Goal: Task Accomplishment & Management: Use online tool/utility

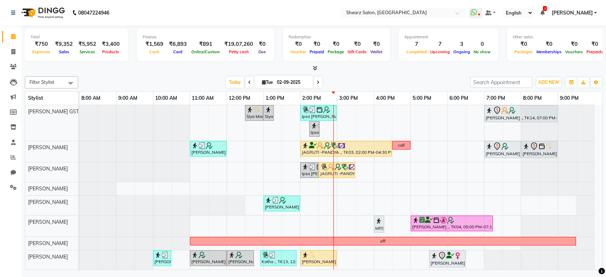
scroll to position [90, 0]
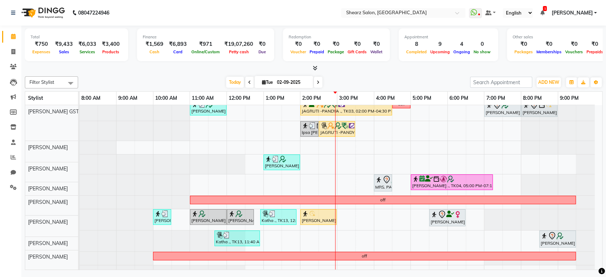
scroll to position [91, 0]
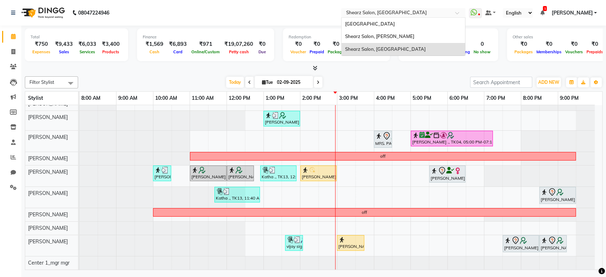
click at [452, 9] on div "Select Location × Shearz Salon, Prahaladnagar" at bounding box center [398, 12] width 110 height 7
click at [401, 37] on div "Shearz Salon, Shela" at bounding box center [404, 36] width 124 height 13
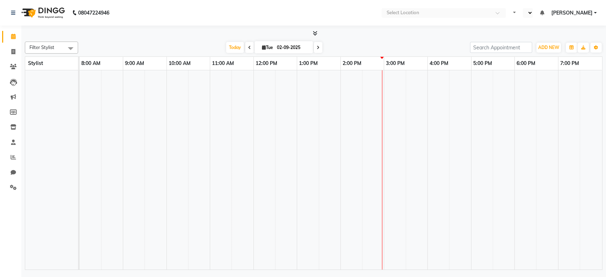
select select "en"
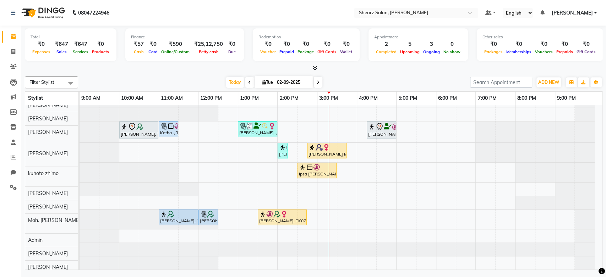
scroll to position [31, 0]
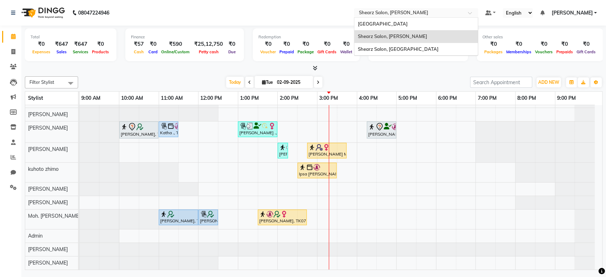
click at [426, 8] on div "Select Location × Shearz Salon, Shela" at bounding box center [416, 13] width 124 height 10
click at [408, 51] on span "Shearz Salon, [GEOGRAPHIC_DATA]" at bounding box center [398, 49] width 81 height 6
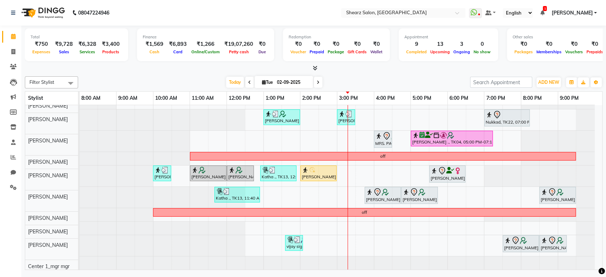
scroll to position [93, 0]
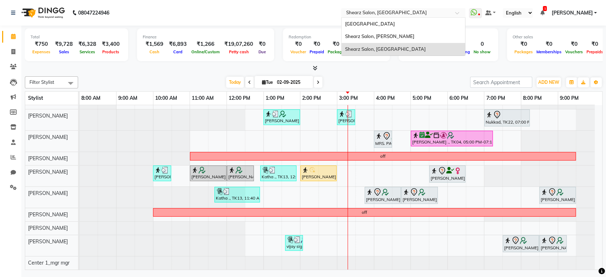
click at [429, 11] on input "text" at bounding box center [396, 13] width 103 height 7
click at [405, 40] on div "Shearz Salon, Shela" at bounding box center [404, 36] width 124 height 13
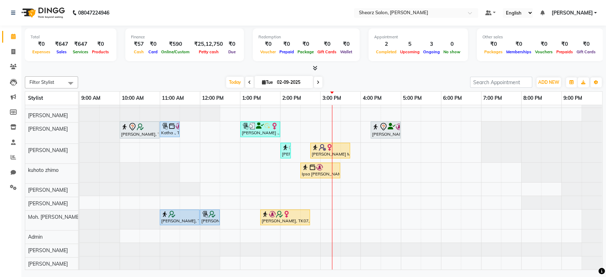
scroll to position [31, 0]
click at [406, 10] on input "text" at bounding box center [409, 13] width 103 height 7
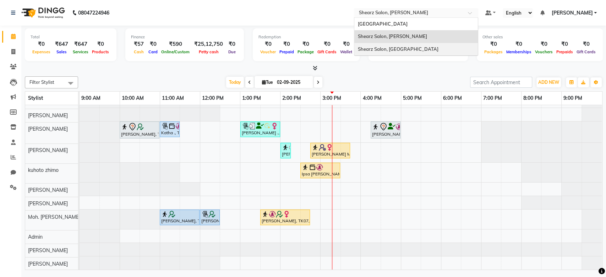
click at [397, 49] on span "Shearz Salon, [GEOGRAPHIC_DATA]" at bounding box center [398, 49] width 81 height 6
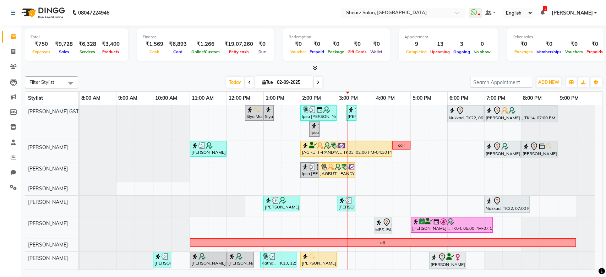
click at [594, 227] on div at bounding box center [558, 227] width 74 height 21
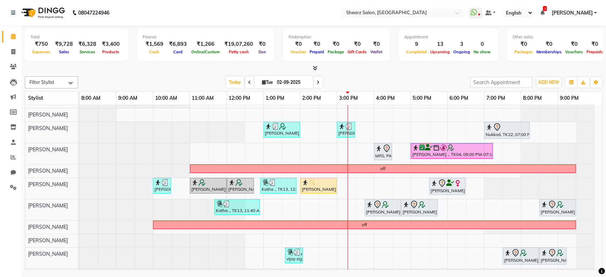
scroll to position [93, 0]
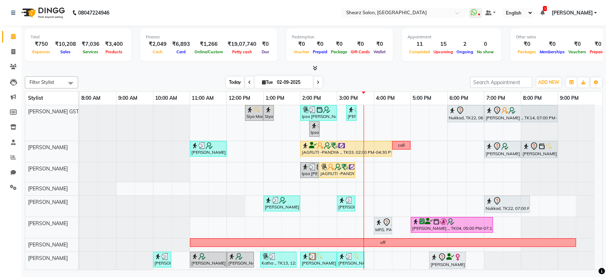
click at [239, 85] on span "Today" at bounding box center [235, 82] width 18 height 11
click at [227, 83] on span "Today" at bounding box center [235, 82] width 18 height 11
click at [248, 84] on icon at bounding box center [249, 82] width 3 height 4
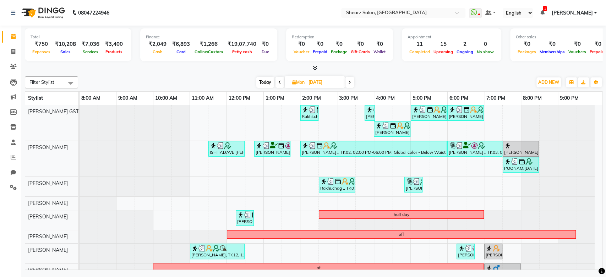
click at [265, 81] on span "Today" at bounding box center [265, 82] width 18 height 11
type input "02-09-2025"
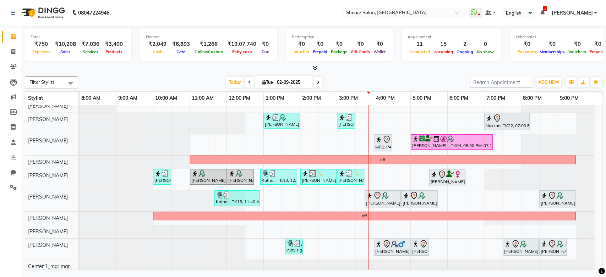
scroll to position [93, 0]
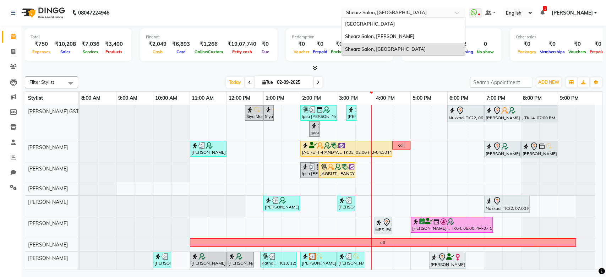
click at [381, 9] on div "Select Location × Shearz Salon, Prahaladnagar" at bounding box center [403, 13] width 124 height 10
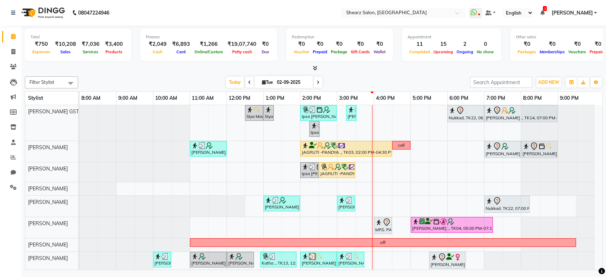
click at [276, 76] on span "Tue 02-09-2025" at bounding box center [284, 82] width 59 height 12
click at [241, 81] on span "Today" at bounding box center [235, 82] width 18 height 11
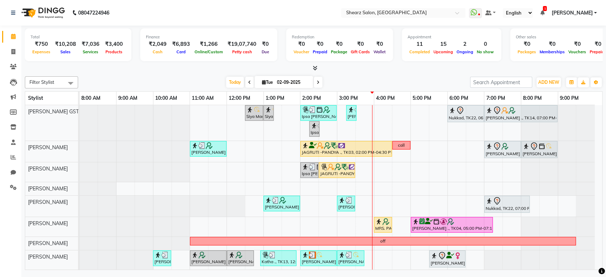
click at [404, 80] on div "Today Tue 02-09-2025" at bounding box center [274, 82] width 385 height 11
click at [270, 83] on span "Tue" at bounding box center [267, 82] width 15 height 5
select select "9"
select select "2025"
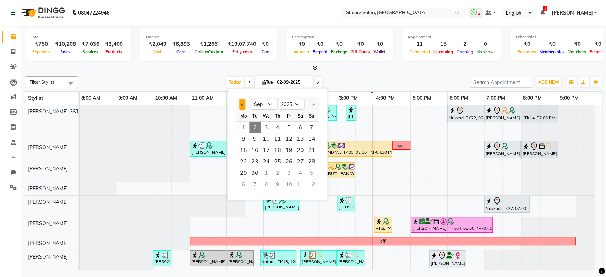
click at [243, 102] on button "Previous month" at bounding box center [242, 104] width 6 height 11
select select "8"
click at [299, 135] on span "9" at bounding box center [300, 138] width 11 height 11
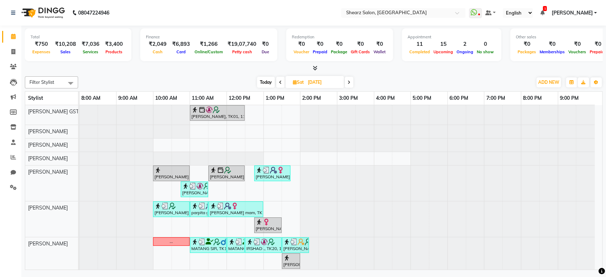
scroll to position [148, 0]
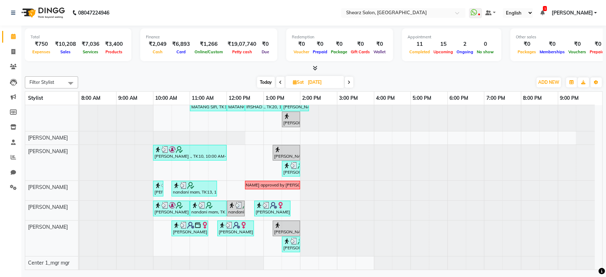
click at [279, 82] on icon at bounding box center [280, 82] width 3 height 4
type input "08-08-2025"
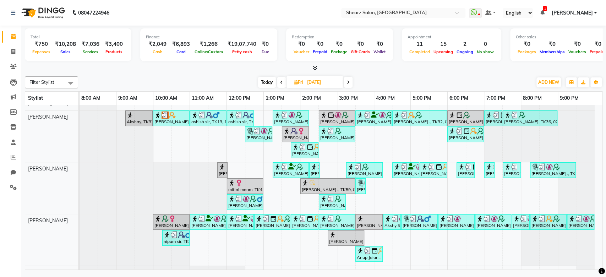
scroll to position [352, 0]
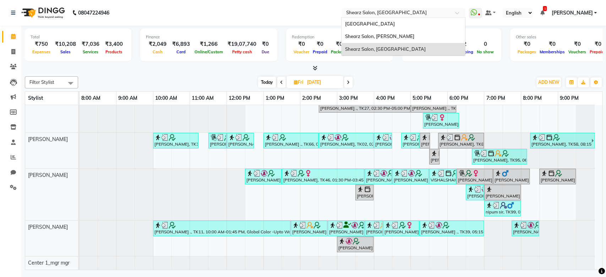
click at [443, 16] on input "text" at bounding box center [396, 13] width 103 height 7
click at [420, 32] on div "Shearz Salon, [PERSON_NAME]" at bounding box center [404, 36] width 124 height 13
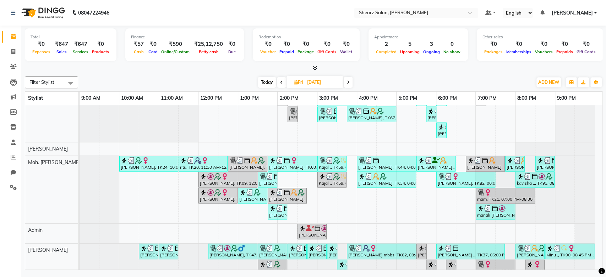
scroll to position [419, 0]
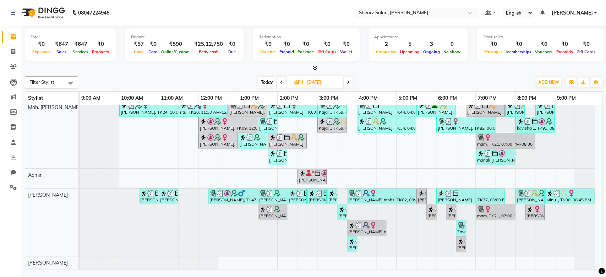
click at [344, 82] on span at bounding box center [348, 82] width 9 height 11
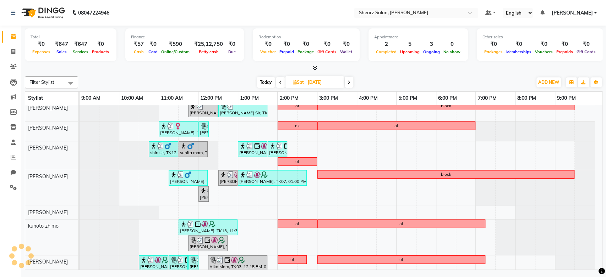
scroll to position [143, 0]
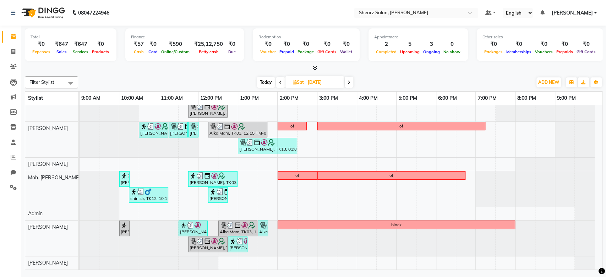
click at [348, 81] on icon at bounding box center [349, 82] width 3 height 4
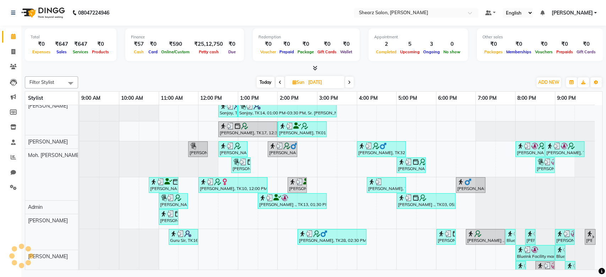
scroll to position [211, 0]
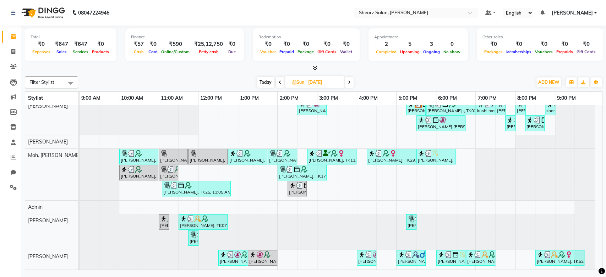
click at [347, 82] on span at bounding box center [349, 82] width 9 height 11
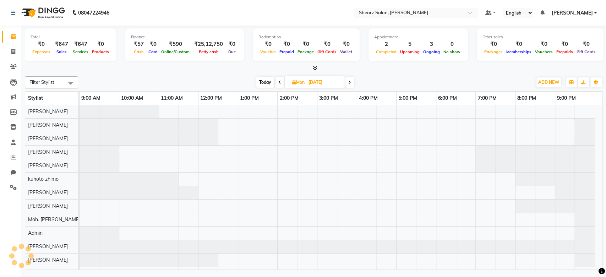
scroll to position [281, 0]
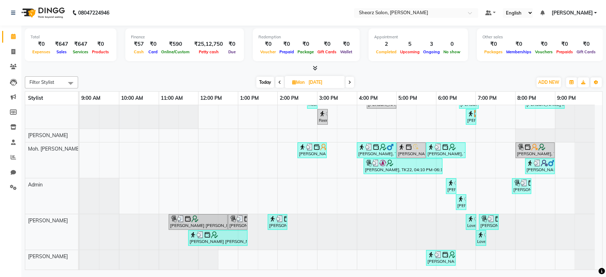
click at [351, 82] on icon at bounding box center [349, 82] width 3 height 4
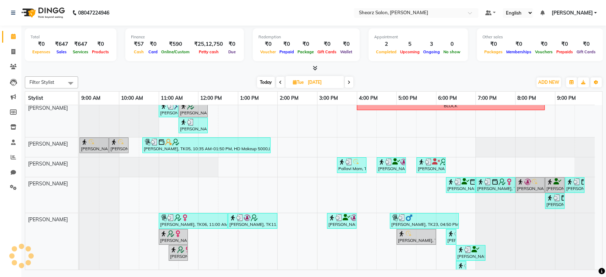
scroll to position [0, 0]
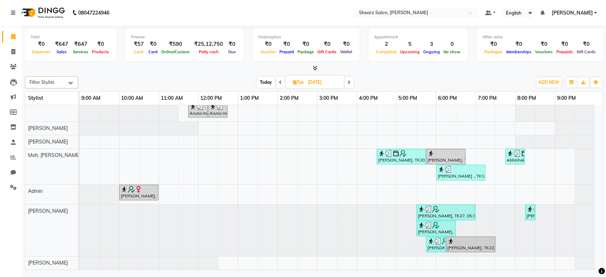
click at [349, 85] on span at bounding box center [349, 82] width 9 height 11
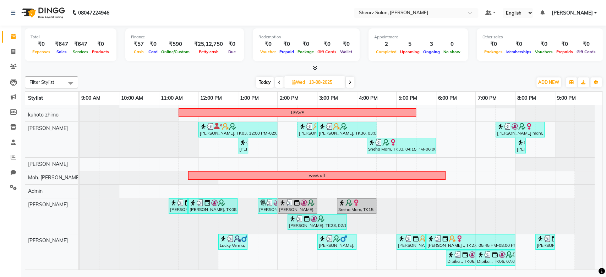
click at [261, 82] on span "Today" at bounding box center [265, 82] width 18 height 11
type input "02-09-2025"
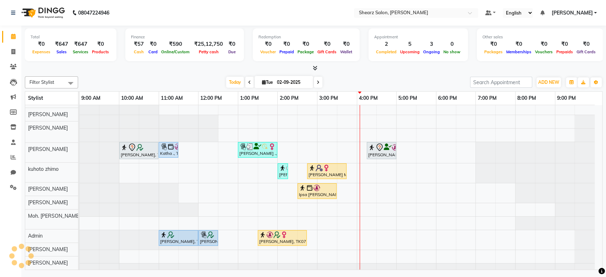
scroll to position [31, 0]
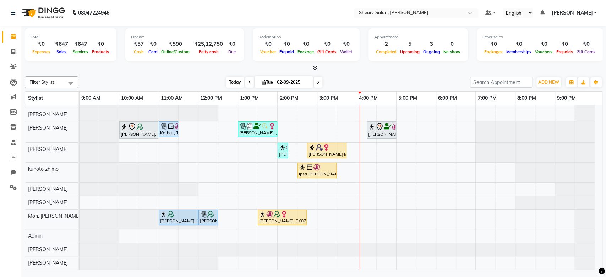
click at [233, 81] on span "Today" at bounding box center [235, 82] width 18 height 11
click at [289, 84] on input "02-09-2025" at bounding box center [293, 82] width 36 height 11
select select "9"
select select "2025"
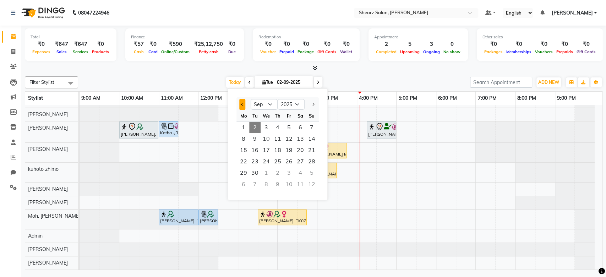
click at [241, 107] on button "Previous month" at bounding box center [242, 104] width 6 height 11
select select "8"
click at [290, 129] on span "1" at bounding box center [288, 127] width 11 height 11
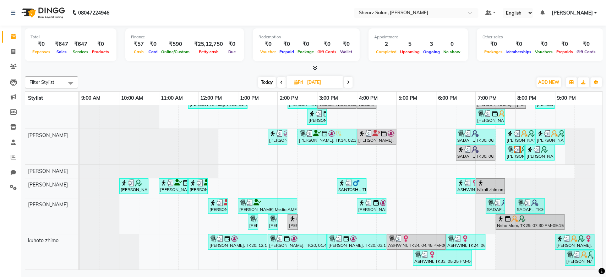
scroll to position [221, 0]
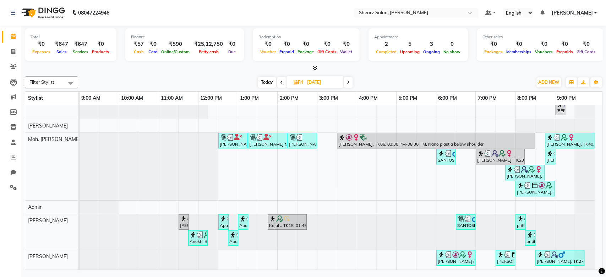
click at [351, 83] on span at bounding box center [348, 82] width 9 height 11
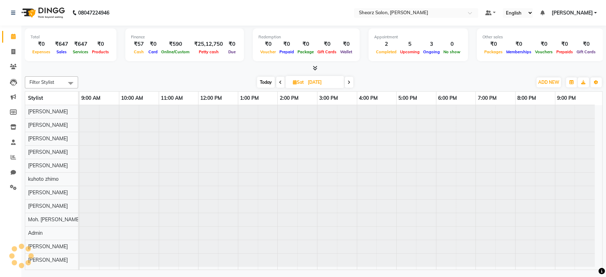
scroll to position [4, 0]
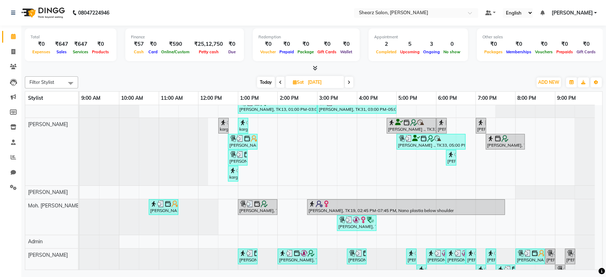
click at [350, 82] on icon at bounding box center [349, 82] width 3 height 4
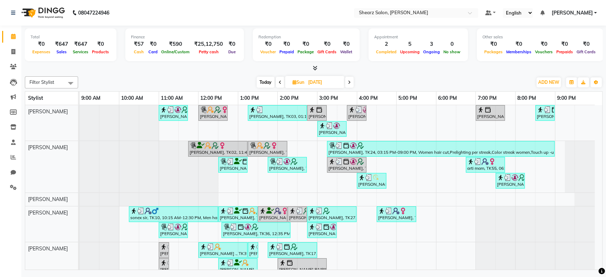
click at [349, 84] on icon at bounding box center [349, 82] width 3 height 4
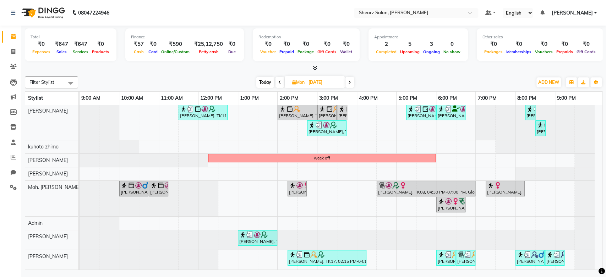
click at [352, 81] on span at bounding box center [350, 82] width 9 height 11
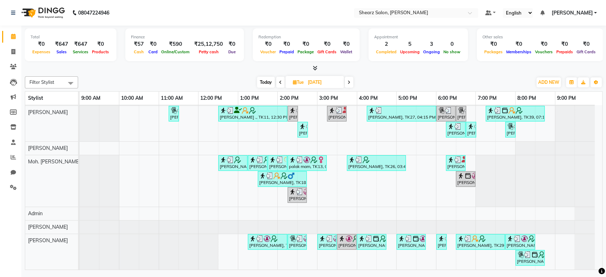
click at [349, 81] on icon at bounding box center [349, 82] width 3 height 4
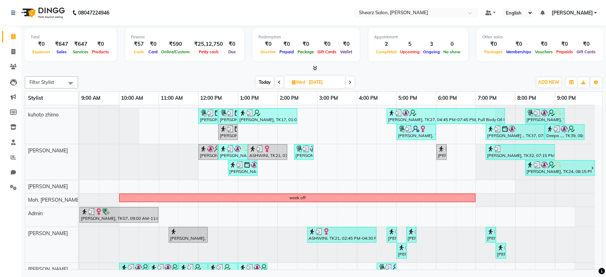
click at [349, 82] on icon at bounding box center [350, 82] width 3 height 4
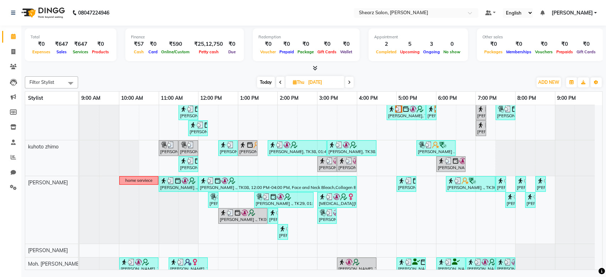
click at [349, 78] on span at bounding box center [349, 82] width 9 height 11
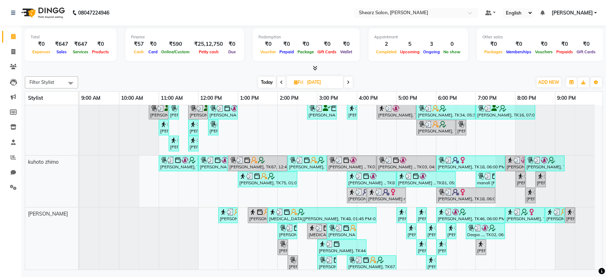
click at [283, 81] on span at bounding box center [281, 82] width 9 height 11
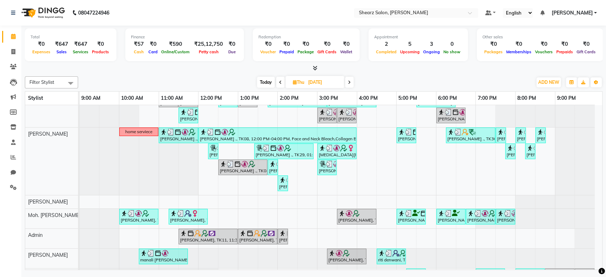
click at [279, 81] on icon at bounding box center [280, 82] width 3 height 4
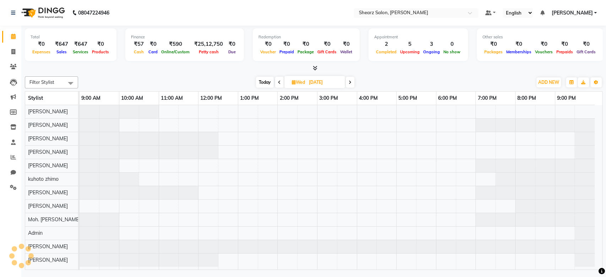
click at [278, 81] on icon at bounding box center [279, 82] width 3 height 4
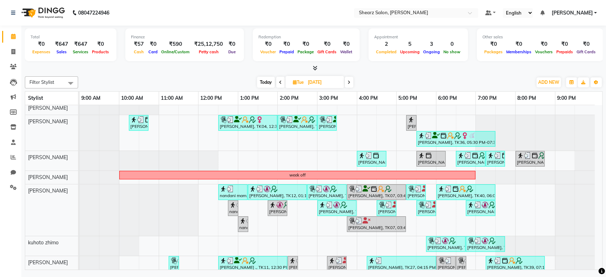
click at [279, 81] on icon at bounding box center [280, 82] width 3 height 4
type input "04-08-2025"
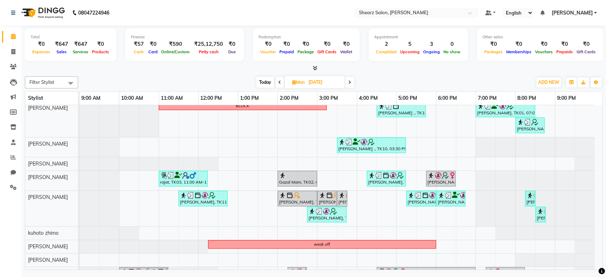
click at [300, 83] on span "Mon" at bounding box center [298, 82] width 16 height 5
select select "8"
select select "2025"
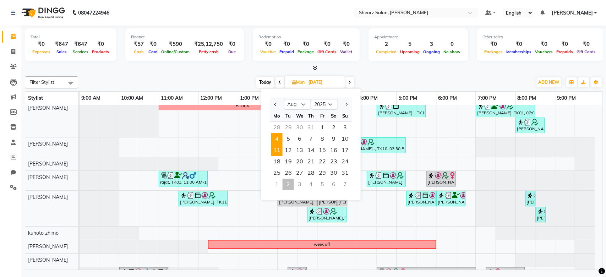
click at [278, 153] on span "11" at bounding box center [276, 150] width 11 height 11
type input "11-08-2025"
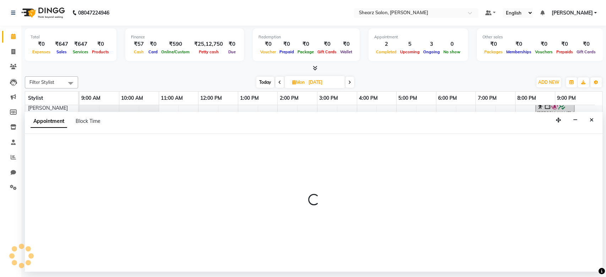
select select "77292"
select select "tentative"
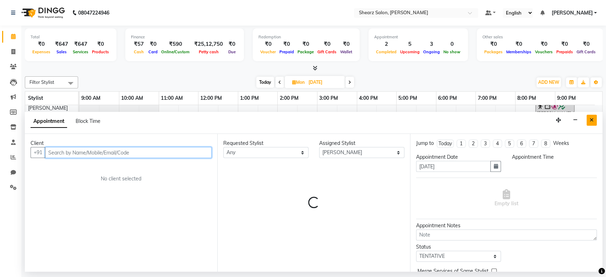
select select "840"
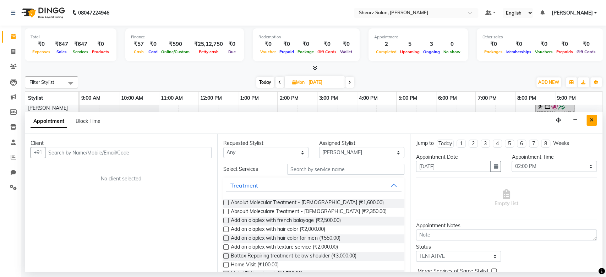
click at [589, 118] on button "Close" at bounding box center [592, 120] width 10 height 11
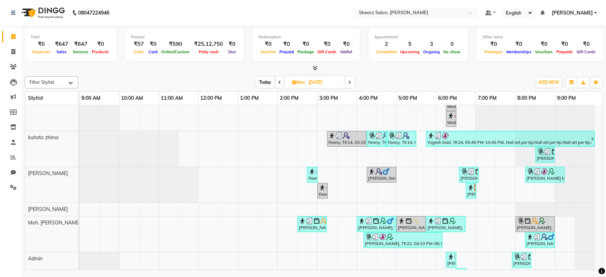
click at [351, 81] on icon at bounding box center [349, 82] width 3 height 4
type input "12-08-2025"
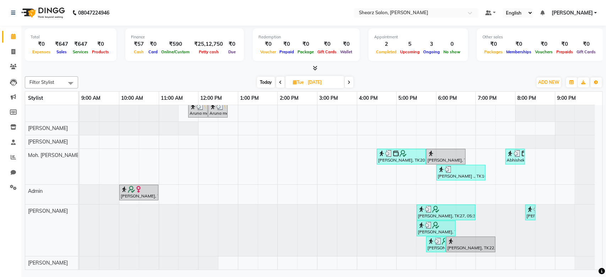
click at [303, 84] on span "Tue" at bounding box center [298, 82] width 15 height 5
select select "8"
select select "2025"
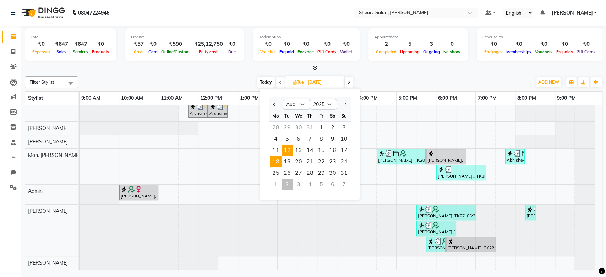
click at [275, 161] on span "18" at bounding box center [275, 161] width 11 height 11
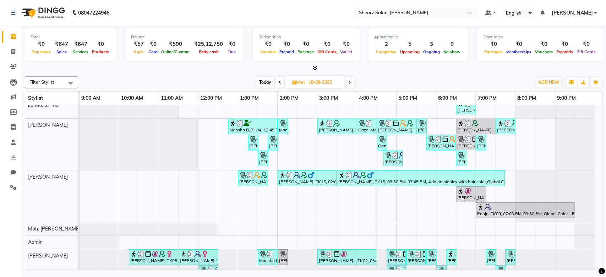
click at [348, 77] on span at bounding box center [350, 82] width 9 height 11
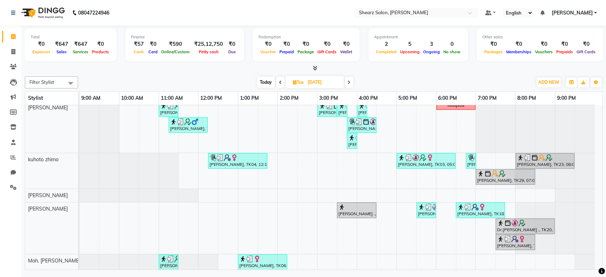
click at [270, 81] on span "Today" at bounding box center [266, 82] width 18 height 11
type input "02-09-2025"
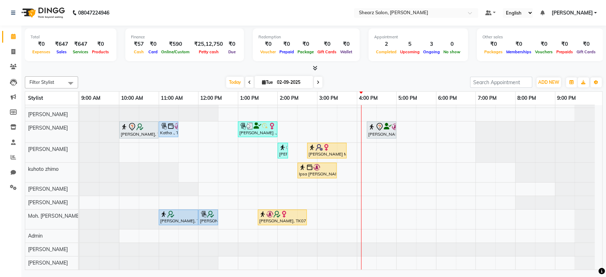
click at [284, 82] on input "02-09-2025" at bounding box center [293, 82] width 36 height 11
select select "9"
select select "2025"
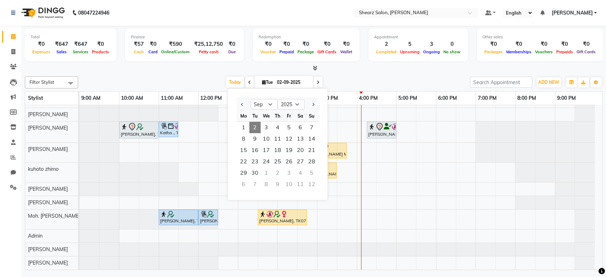
click at [248, 82] on icon at bounding box center [249, 82] width 3 height 4
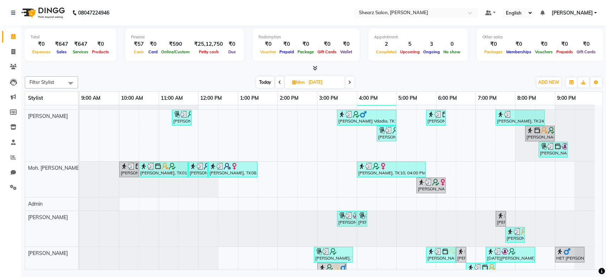
click at [281, 83] on span at bounding box center [280, 82] width 9 height 11
type input "31-08-2025"
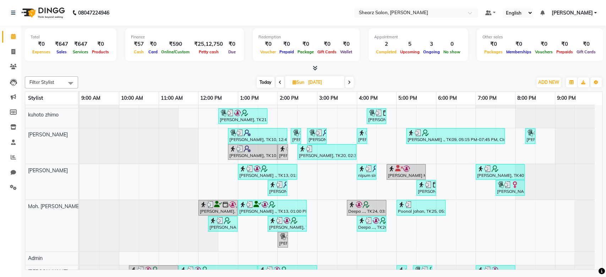
click at [307, 81] on input "31-08-2025" at bounding box center [324, 82] width 36 height 11
select select "8"
select select "2025"
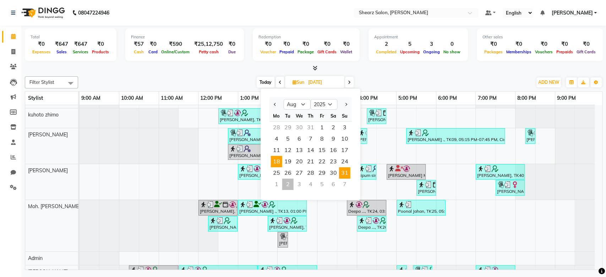
click at [279, 163] on span "18" at bounding box center [276, 161] width 11 height 11
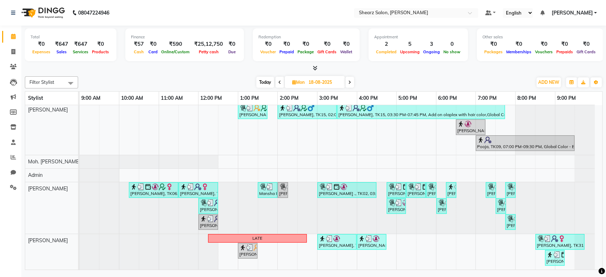
click at [354, 83] on span at bounding box center [350, 82] width 9 height 11
type input "19-08-2025"
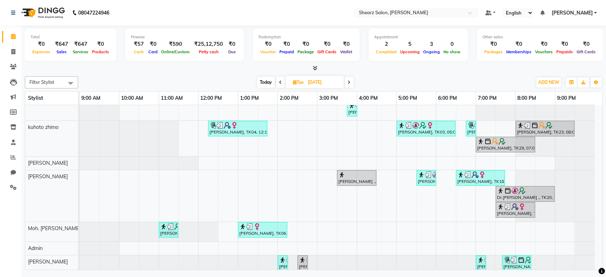
click at [304, 86] on span "Tue 19-08-2025" at bounding box center [315, 82] width 59 height 12
click at [298, 86] on span "Tue 19-08-2025" at bounding box center [315, 82] width 59 height 12
click at [298, 82] on span "Tue" at bounding box center [298, 82] width 15 height 5
select select "8"
select select "2025"
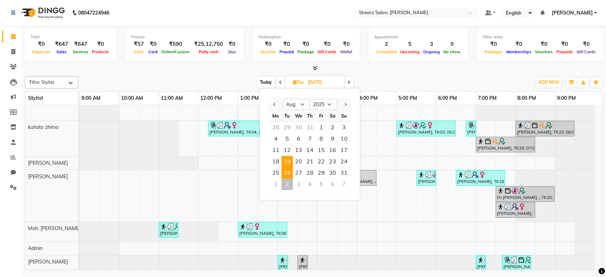
click at [287, 172] on span "26" at bounding box center [287, 172] width 11 height 11
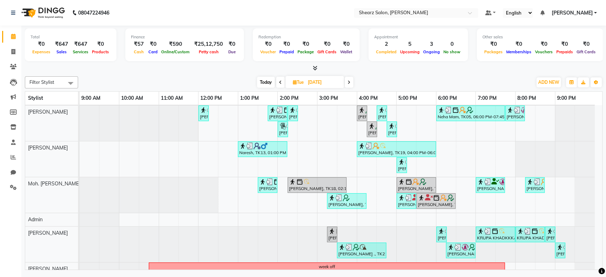
click at [279, 83] on icon at bounding box center [280, 82] width 3 height 4
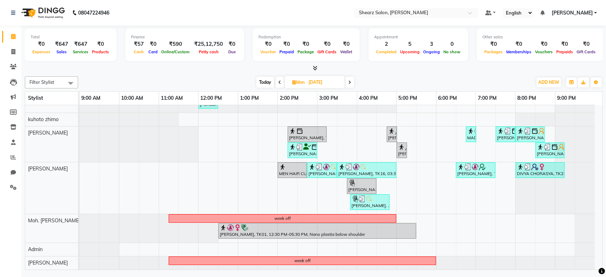
click at [352, 82] on span at bounding box center [350, 82] width 9 height 11
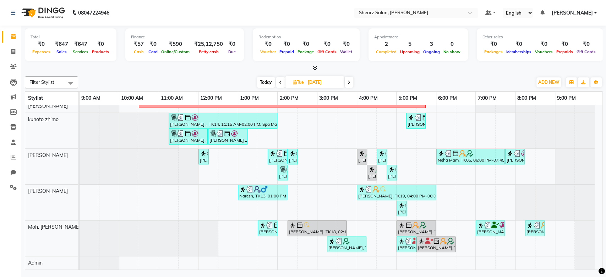
click at [352, 80] on span at bounding box center [349, 82] width 9 height 11
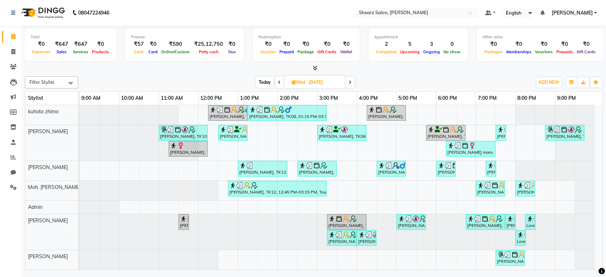
click at [352, 80] on span at bounding box center [350, 82] width 9 height 11
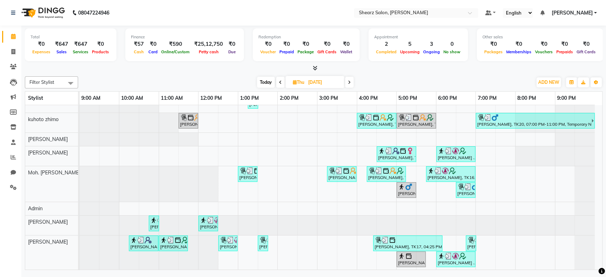
click at [349, 84] on icon at bounding box center [349, 82] width 3 height 4
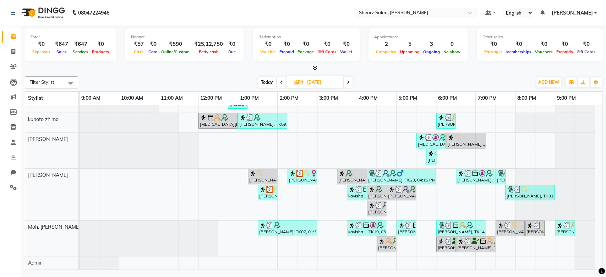
click at [272, 78] on span "Today" at bounding box center [267, 82] width 18 height 11
type input "02-09-2025"
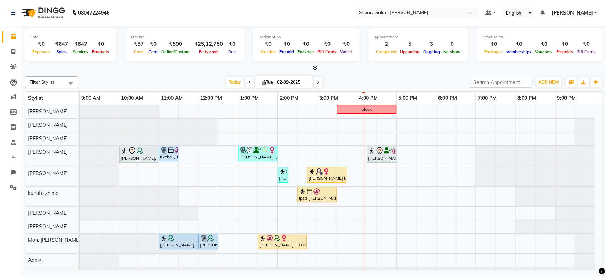
scroll to position [0, 0]
click at [425, 19] on nav "08047224946 Select Location × Shearz Salon, Shela Default Panel My Panel Englis…" at bounding box center [303, 13] width 606 height 26
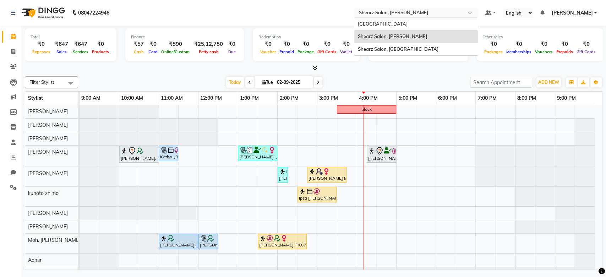
drag, startPoint x: 409, startPoint y: 13, endPoint x: 412, endPoint y: 54, distance: 41.0
click at [412, 18] on ng-select "Select Location × Shearz Salon, Shela Shearz Salon Ho, Corporate Road Shearz Sa…" at bounding box center [416, 13] width 124 height 10
click at [412, 54] on div "Shearz Salon, [GEOGRAPHIC_DATA]" at bounding box center [416, 49] width 124 height 13
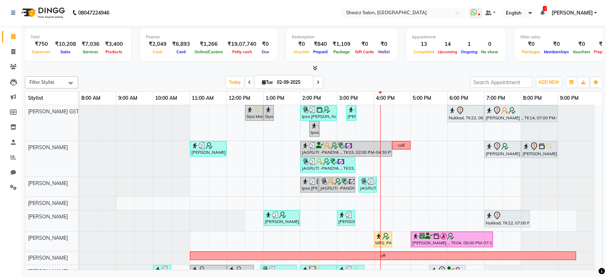
click at [317, 80] on icon at bounding box center [318, 82] width 3 height 4
type input "[DATE]"
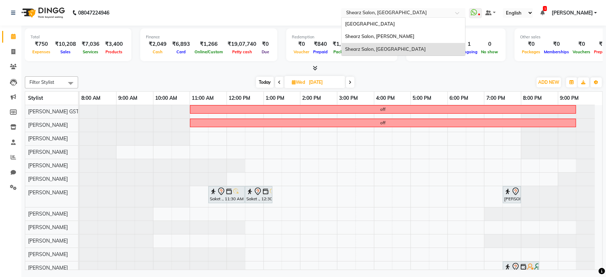
click at [411, 13] on input "text" at bounding box center [396, 13] width 103 height 7
click at [405, 29] on div "[GEOGRAPHIC_DATA]" at bounding box center [404, 24] width 124 height 13
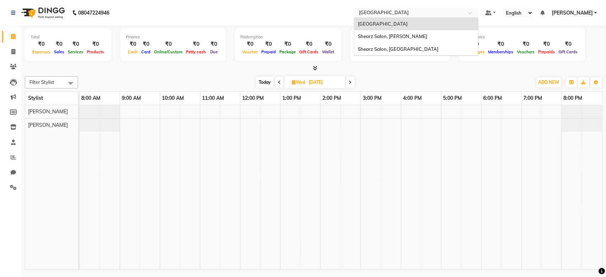
click at [429, 15] on input "text" at bounding box center [409, 13] width 103 height 7
click at [419, 31] on div "Shearz Salon, [PERSON_NAME]" at bounding box center [416, 36] width 124 height 13
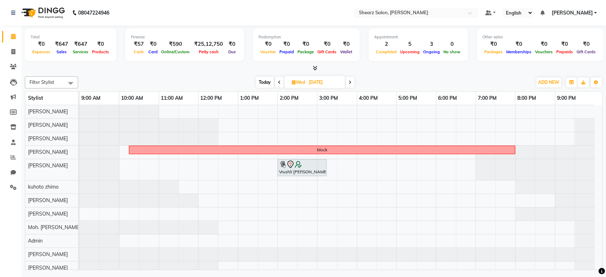
click at [270, 85] on span "Today" at bounding box center [265, 82] width 18 height 11
type input "02-09-2025"
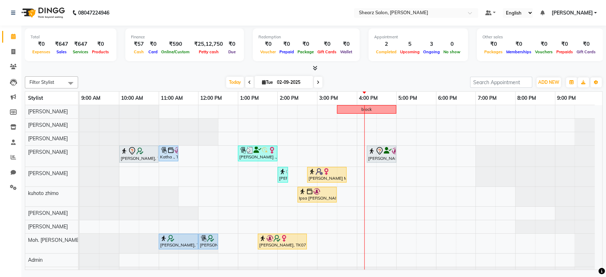
click at [604, 252] on div "Total ₹0 Expenses ₹647 Sales ₹647 Services ₹0 Products Finance ₹57 Cash ₹0 Card…" at bounding box center [313, 149] width 585 height 246
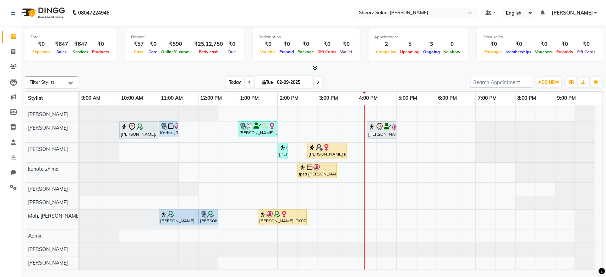
click at [226, 77] on span "Today" at bounding box center [235, 82] width 18 height 11
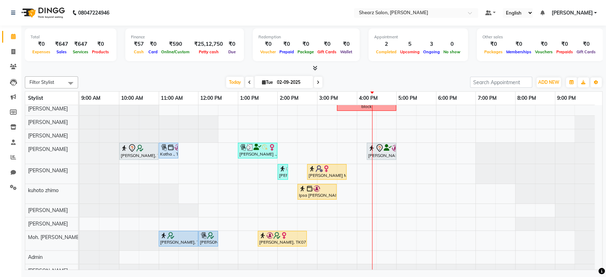
scroll to position [0, 0]
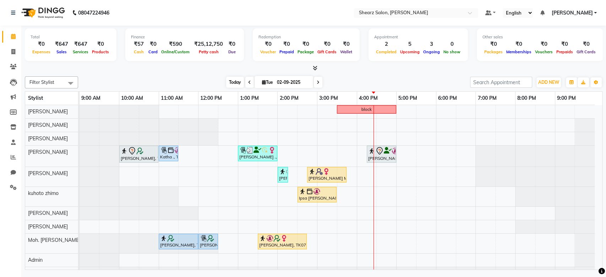
click at [239, 80] on span "Today" at bounding box center [235, 82] width 18 height 11
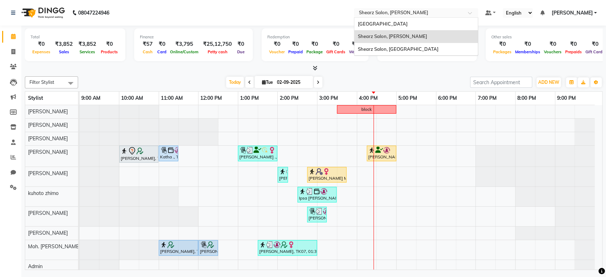
click at [396, 13] on input "text" at bounding box center [409, 13] width 103 height 7
click at [388, 51] on span "Shearz Salon, [GEOGRAPHIC_DATA]" at bounding box center [398, 49] width 81 height 6
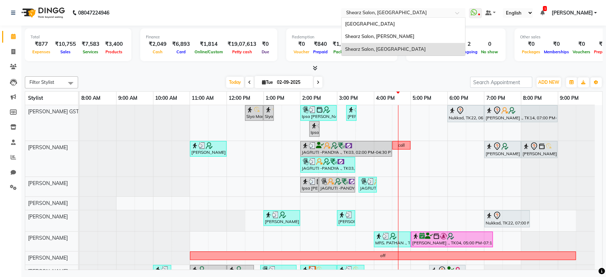
click at [403, 12] on input "text" at bounding box center [396, 13] width 103 height 7
click at [397, 39] on span "Shearz Salon, [PERSON_NAME]" at bounding box center [379, 36] width 69 height 6
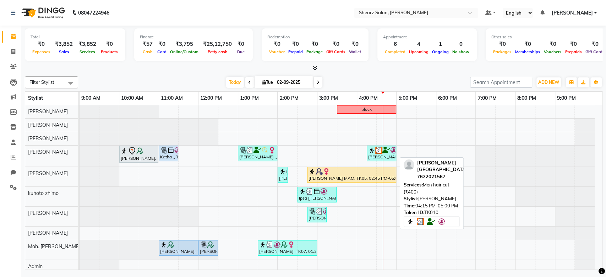
click at [384, 150] on icon at bounding box center [386, 150] width 8 height 0
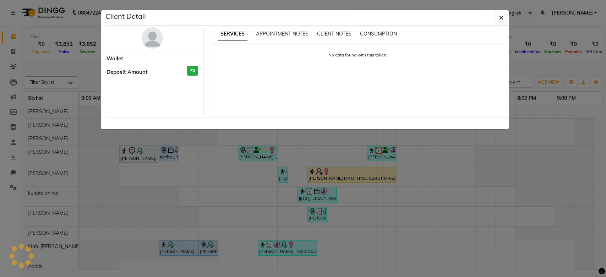
select select "3"
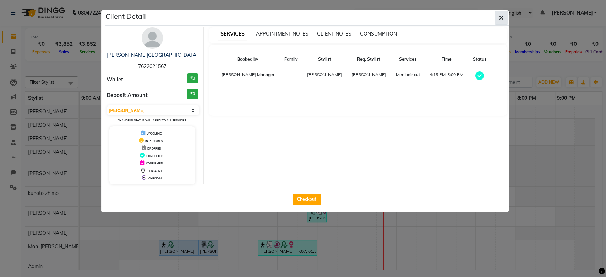
click at [508, 15] on button "button" at bounding box center [501, 17] width 13 height 13
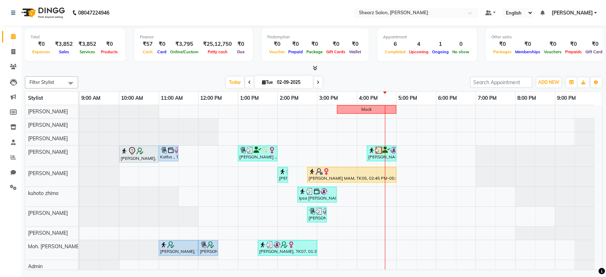
click at [602, 242] on td "block [PERSON_NAME] Sir, TK04, 10:00 AM-11:00 AM, Haircut By Master Stylist- [D…" at bounding box center [341, 187] width 523 height 165
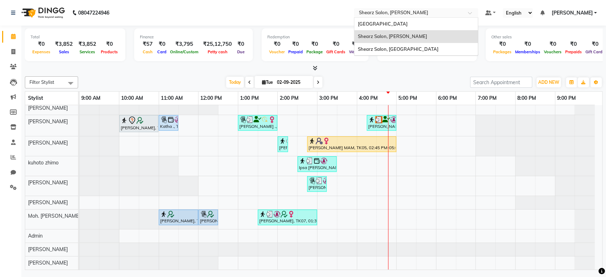
click at [385, 16] on input "text" at bounding box center [409, 13] width 103 height 7
click at [400, 46] on span "Shearz Salon, [GEOGRAPHIC_DATA]" at bounding box center [398, 49] width 81 height 6
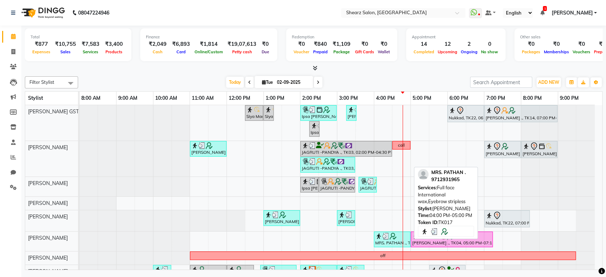
click at [389, 242] on div "MRS. PATHAN ., TK17, 04:00 PM-05:00 PM, Full face International wax,Eyebrow str…" at bounding box center [392, 239] width 35 height 13
select select "3"
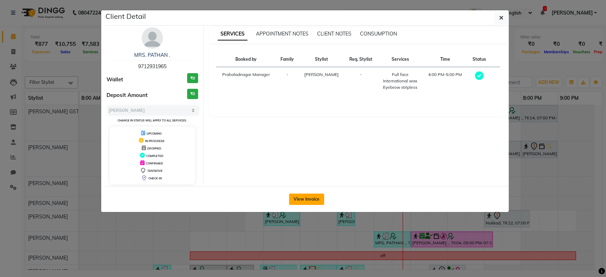
click at [309, 199] on button "View Invoice" at bounding box center [306, 199] width 35 height 11
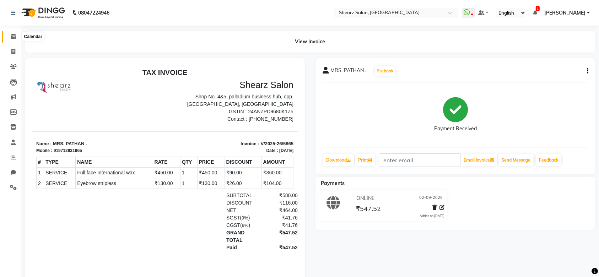
click at [14, 38] on icon at bounding box center [13, 36] width 5 height 5
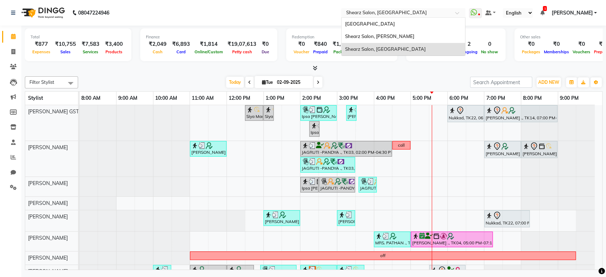
click at [412, 14] on input "text" at bounding box center [396, 13] width 103 height 7
click at [390, 36] on span "Shearz Salon, Shela" at bounding box center [379, 36] width 69 height 6
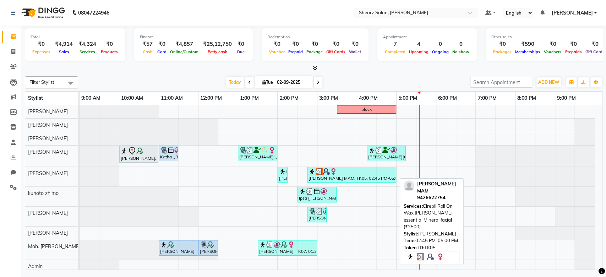
click at [366, 170] on div at bounding box center [352, 171] width 86 height 7
select select "3"
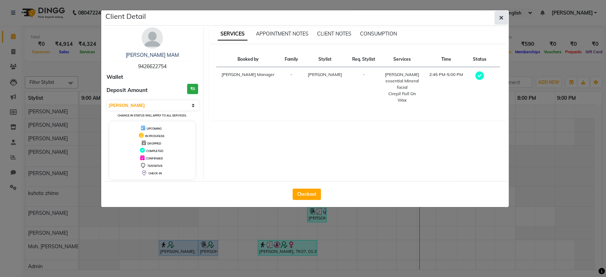
click at [505, 14] on button "button" at bounding box center [501, 17] width 13 height 13
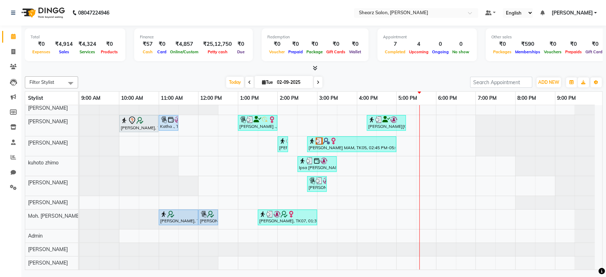
scroll to position [37, 0]
click at [442, 13] on input "text" at bounding box center [409, 13] width 103 height 7
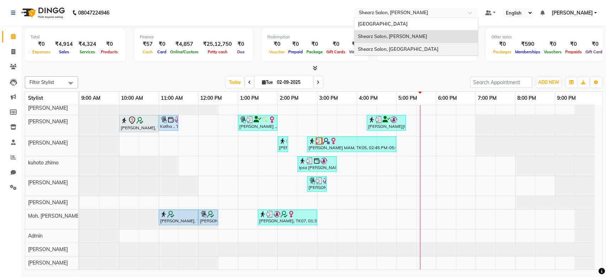
click at [421, 48] on span "Shearz Salon, [GEOGRAPHIC_DATA]" at bounding box center [398, 49] width 81 height 6
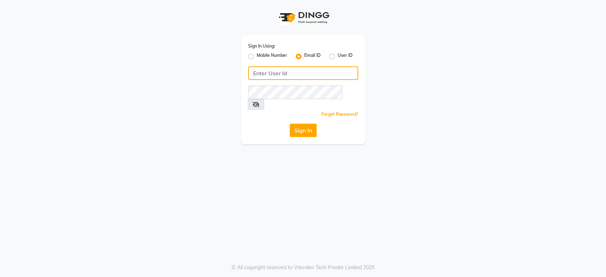
click at [270, 74] on input "Username" at bounding box center [303, 72] width 110 height 13
type input "[EMAIL_ADDRESS][DOMAIN_NAME]"
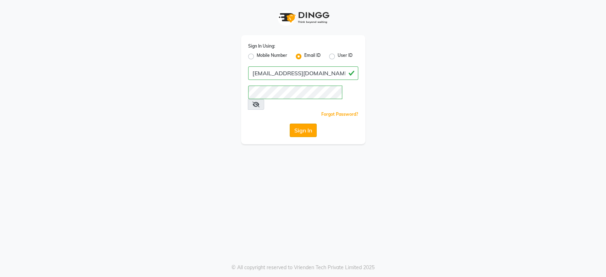
click at [302, 125] on button "Sign In" at bounding box center [303, 130] width 27 height 13
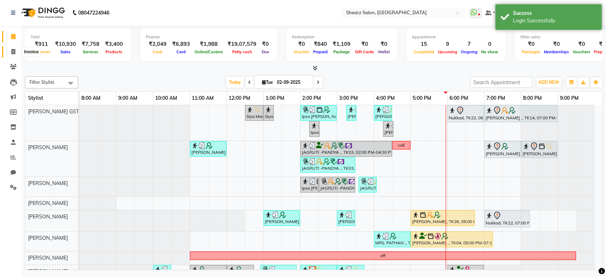
click at [14, 51] on icon at bounding box center [13, 51] width 4 height 5
select select "8157"
select select "service"
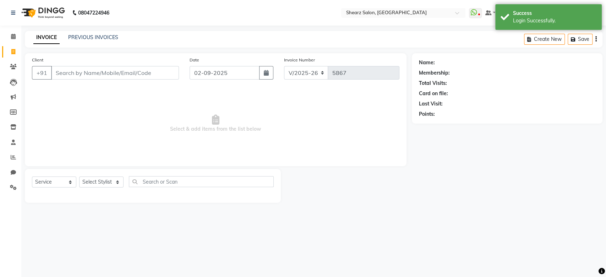
click at [101, 75] on input "Client" at bounding box center [115, 72] width 128 height 13
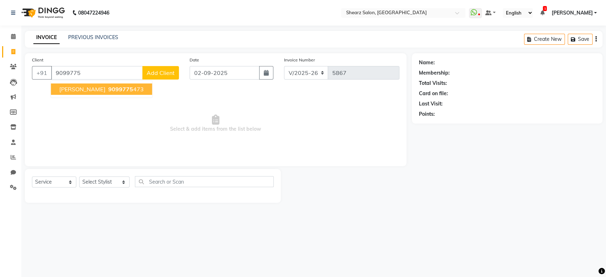
click at [108, 89] on span "9099775" at bounding box center [120, 89] width 25 height 7
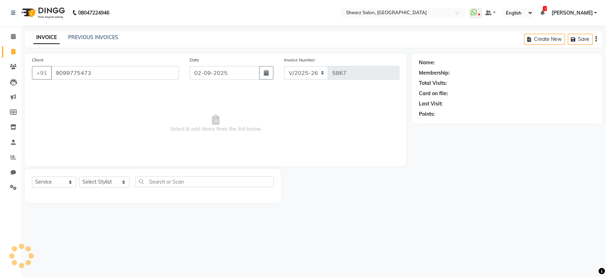
type input "9099775473"
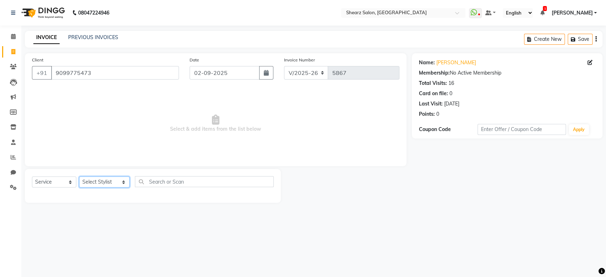
click at [96, 178] on select "Select Stylist Admin A General [PERSON_NAME] Asha Chavariya [PERSON_NAME] Cente…" at bounding box center [104, 181] width 50 height 11
click at [79, 176] on select "Select Stylist Admin A General [PERSON_NAME] Asha Chavariya [PERSON_NAME] Cente…" at bounding box center [104, 181] width 50 height 11
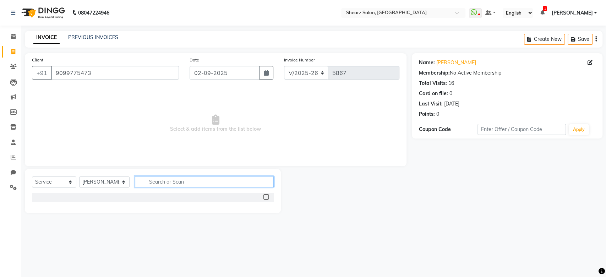
click at [154, 184] on input "text" at bounding box center [204, 181] width 139 height 11
drag, startPoint x: 110, startPoint y: 186, endPoint x: 107, endPoint y: 183, distance: 4.8
click at [107, 183] on select "Select Stylist Admin A General [PERSON_NAME] Asha Chavariya [PERSON_NAME] Cente…" at bounding box center [104, 181] width 50 height 11
select select "77479"
click at [79, 176] on select "Select Stylist Admin A General [PERSON_NAME] Asha Chavariya [PERSON_NAME] Cente…" at bounding box center [104, 181] width 50 height 11
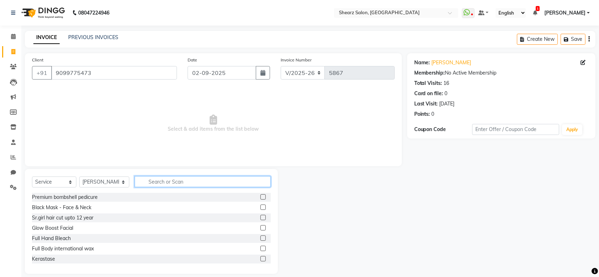
click at [154, 179] on input "text" at bounding box center [203, 181] width 136 height 11
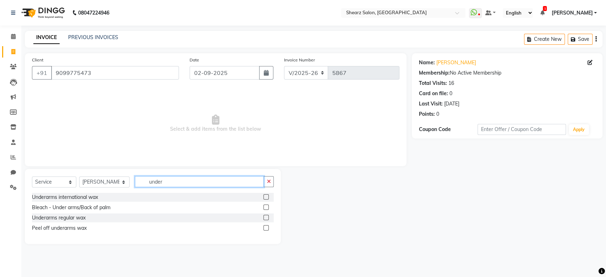
type input "under"
click at [267, 228] on label at bounding box center [266, 227] width 5 height 5
click at [267, 228] on input "checkbox" at bounding box center [266, 228] width 5 height 5
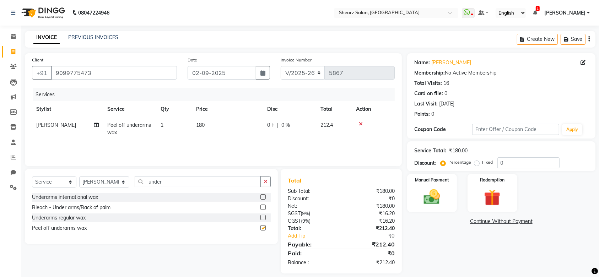
checkbox input "false"
